Goal: Transaction & Acquisition: Purchase product/service

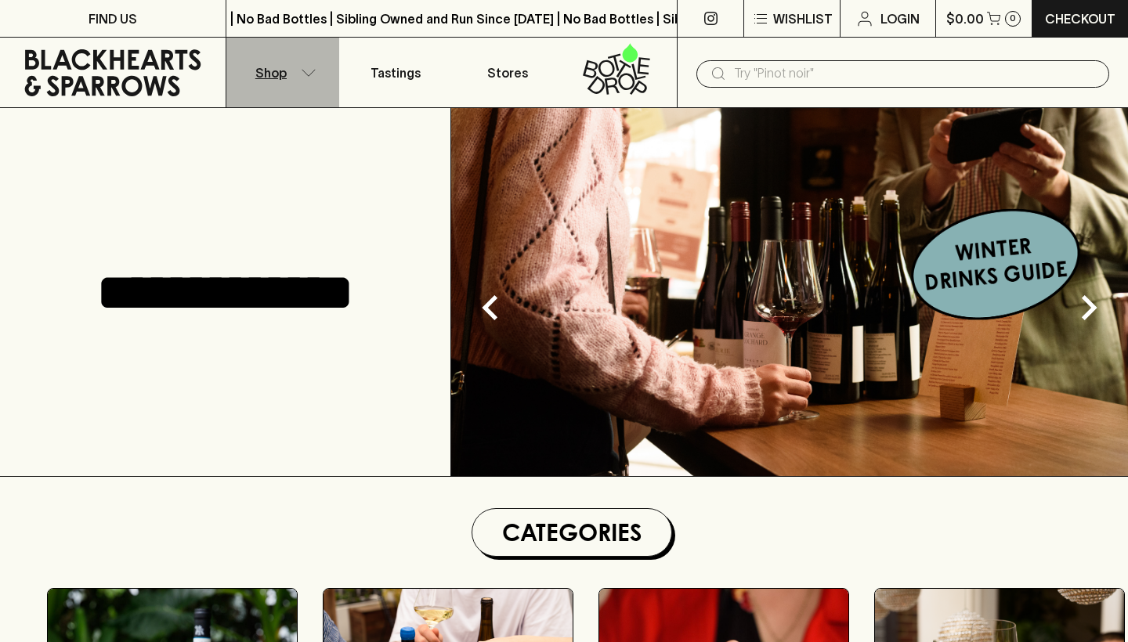
click at [299, 69] on button "Shop" at bounding box center [282, 73] width 113 height 70
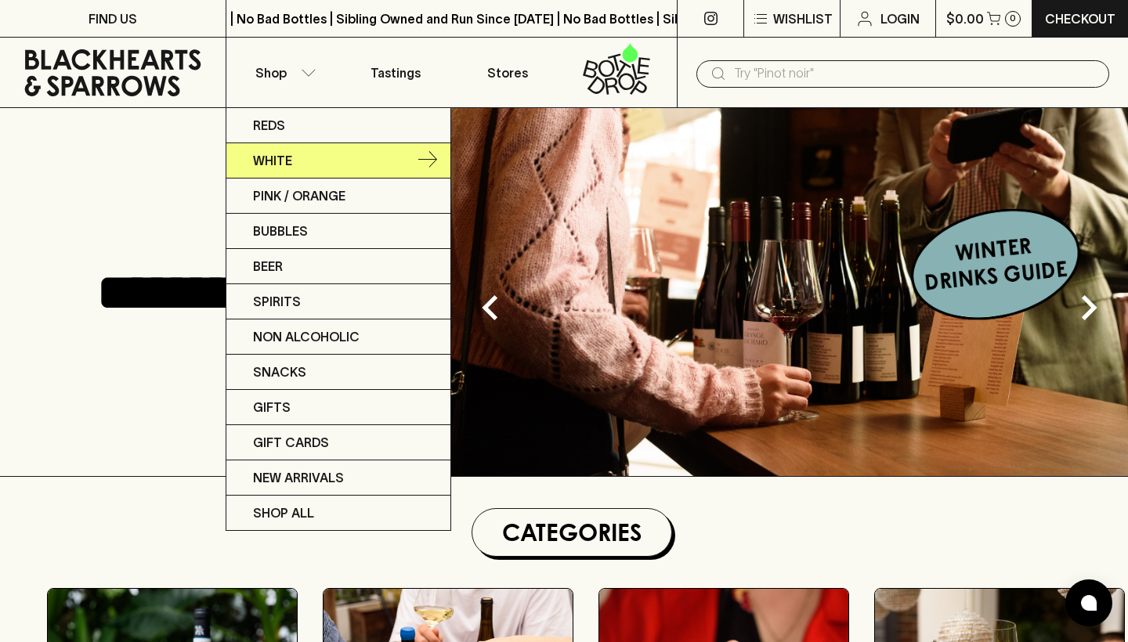
click at [291, 159] on p "White" at bounding box center [272, 160] width 39 height 19
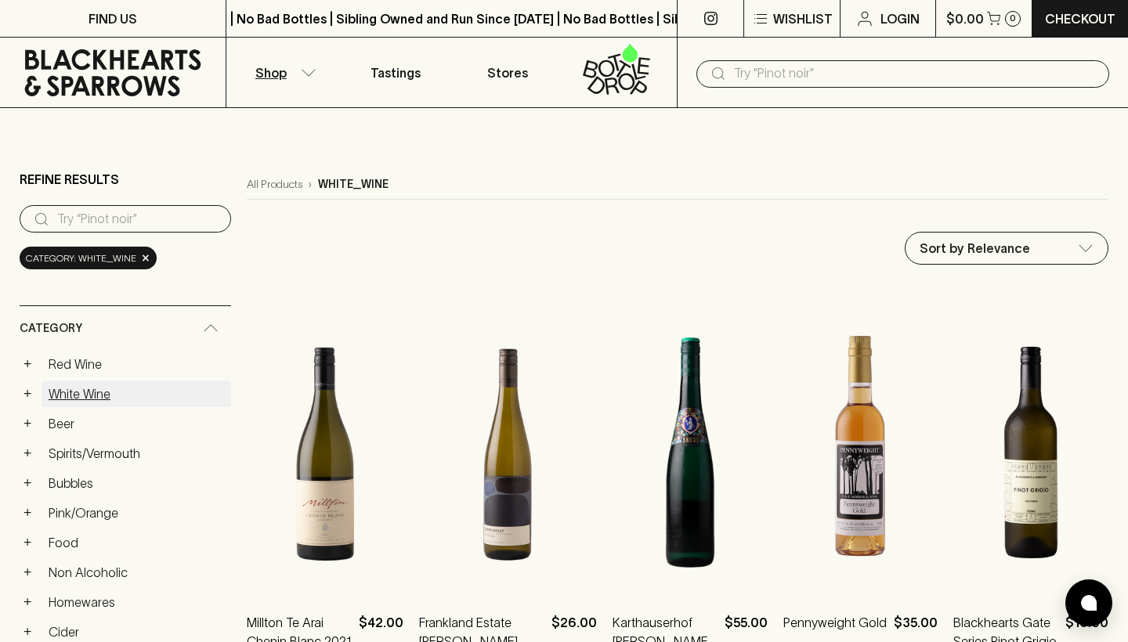
click at [80, 381] on link "White Wine" at bounding box center [137, 394] width 190 height 27
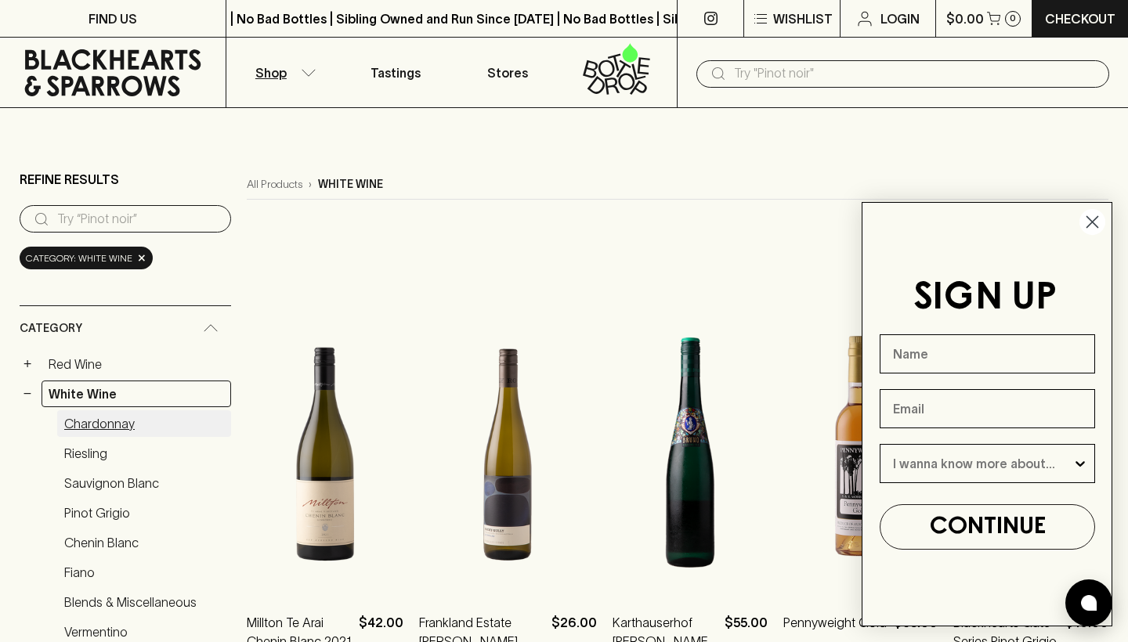
click at [98, 410] on link "Chardonnay" at bounding box center [144, 423] width 174 height 27
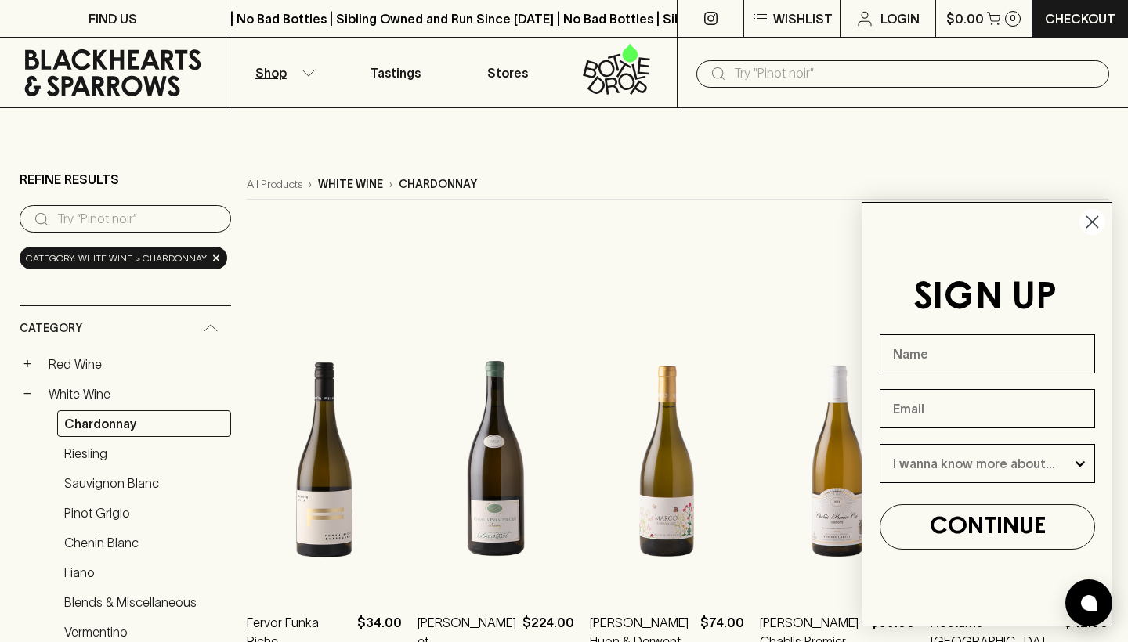
click at [1093, 225] on circle "Close dialog" at bounding box center [1093, 222] width 26 height 26
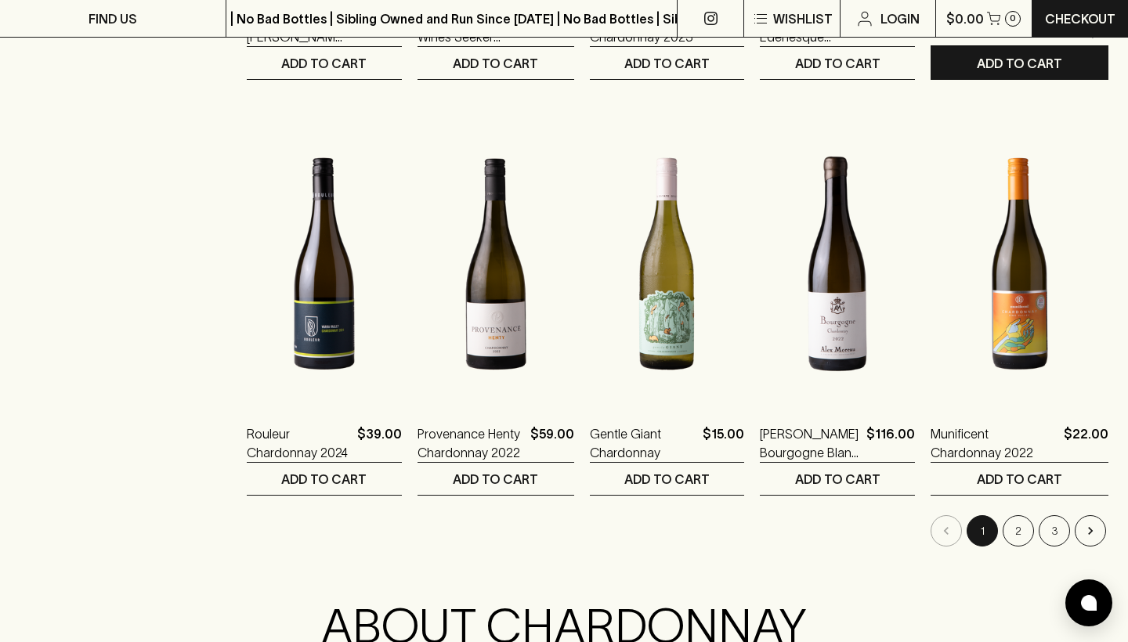
scroll to position [1438, 0]
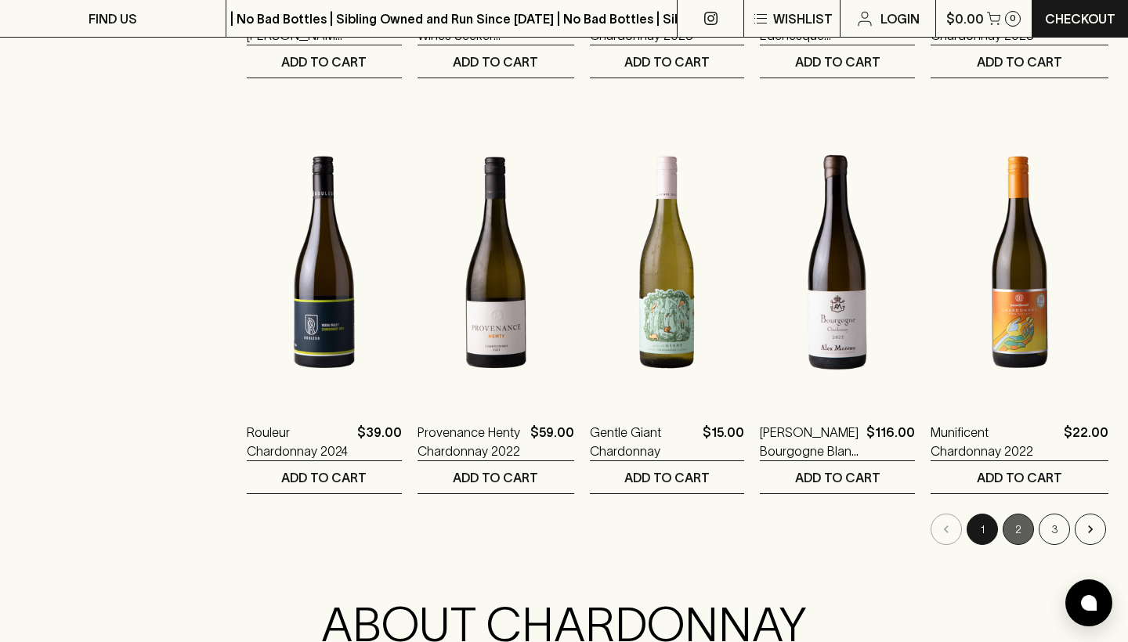
click at [1024, 514] on button "2" at bounding box center [1018, 529] width 31 height 31
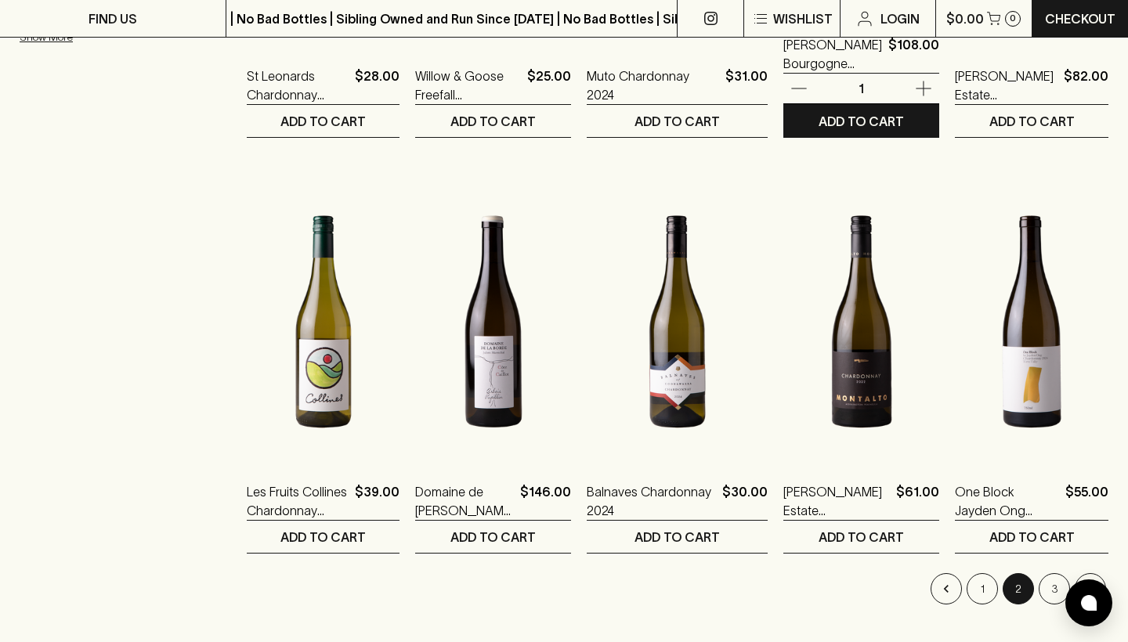
scroll to position [1380, 0]
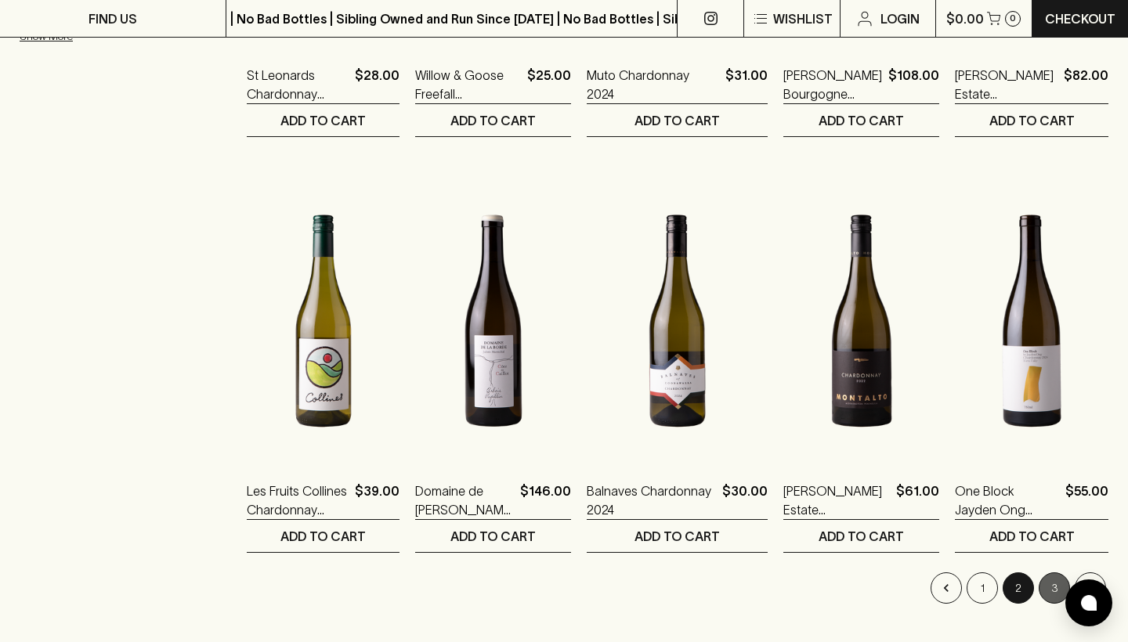
click at [1049, 573] on button "3" at bounding box center [1054, 588] width 31 height 31
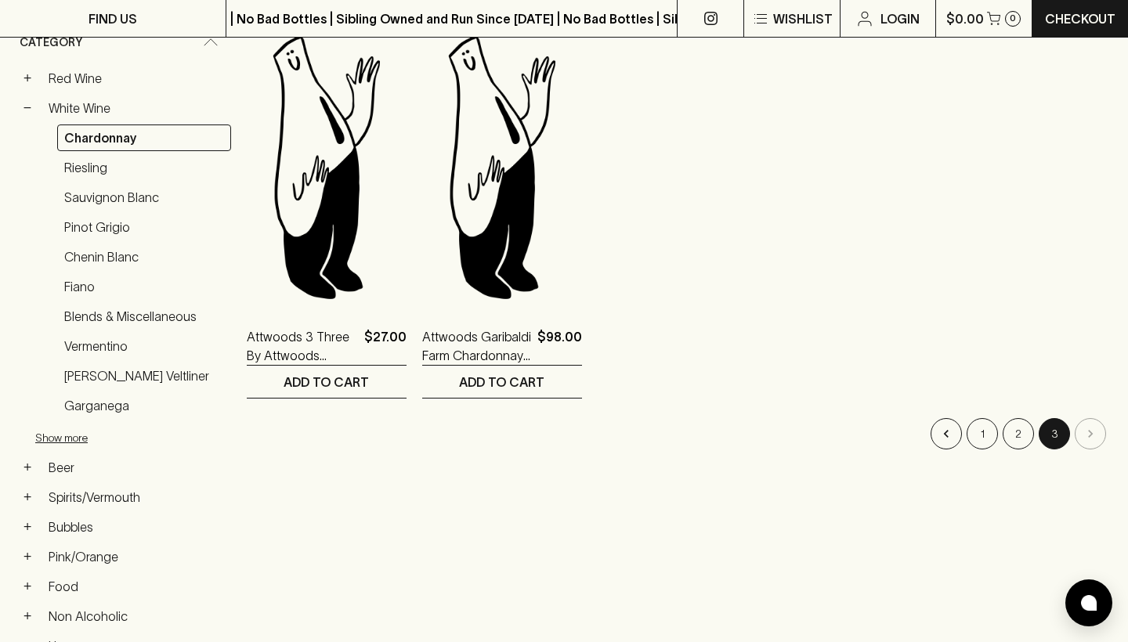
scroll to position [291, 0]
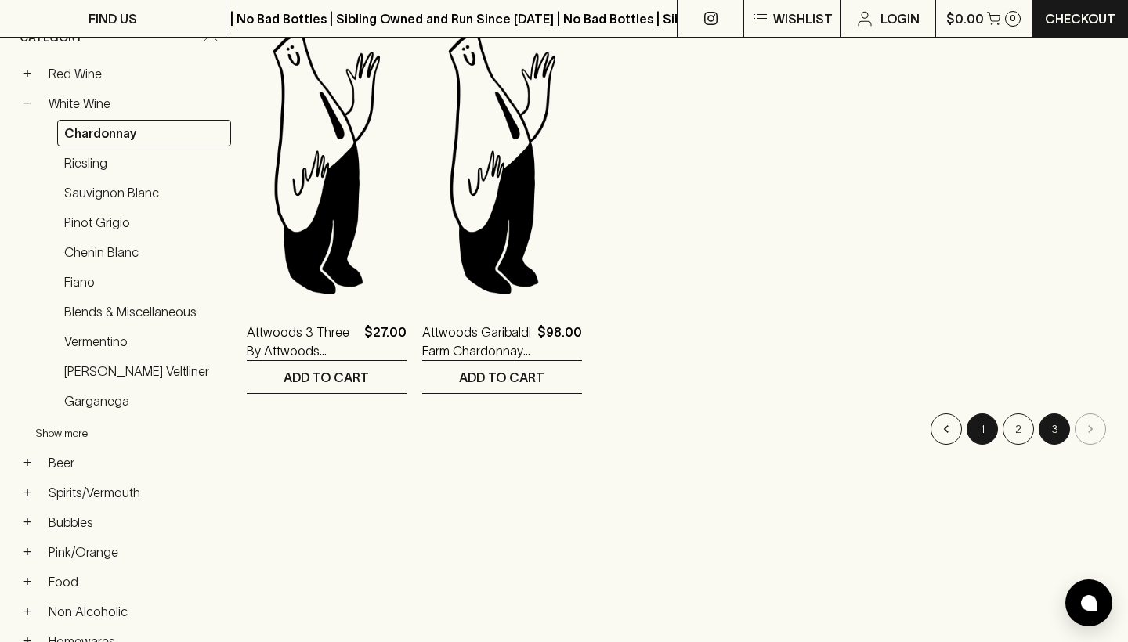
click at [986, 414] on button "1" at bounding box center [982, 429] width 31 height 31
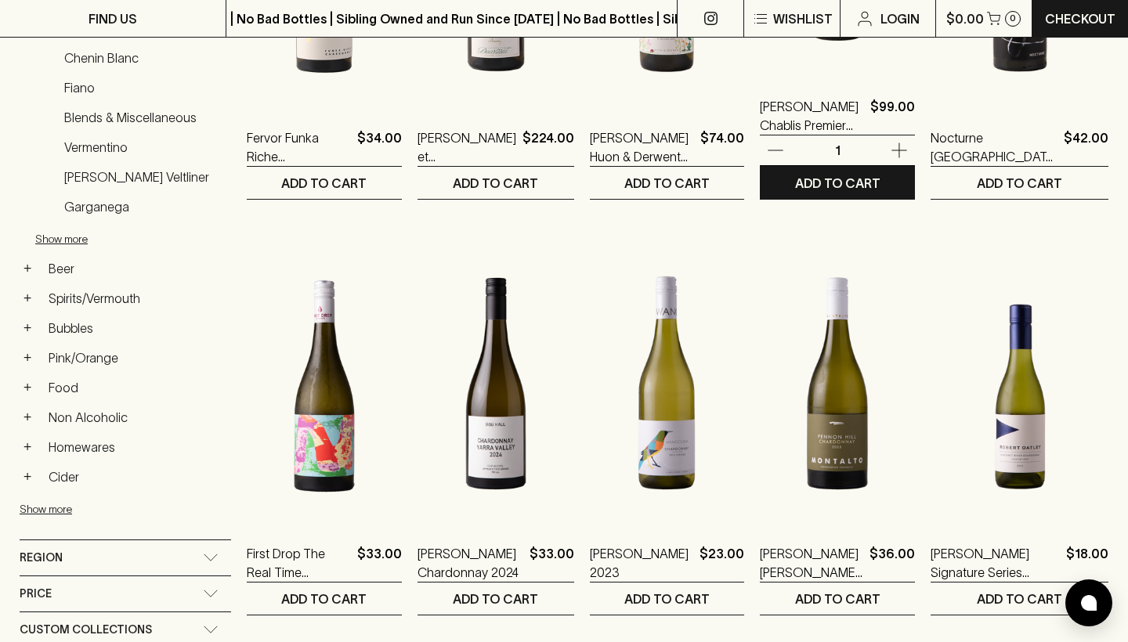
scroll to position [486, 0]
